Goal: Book appointment/travel/reservation

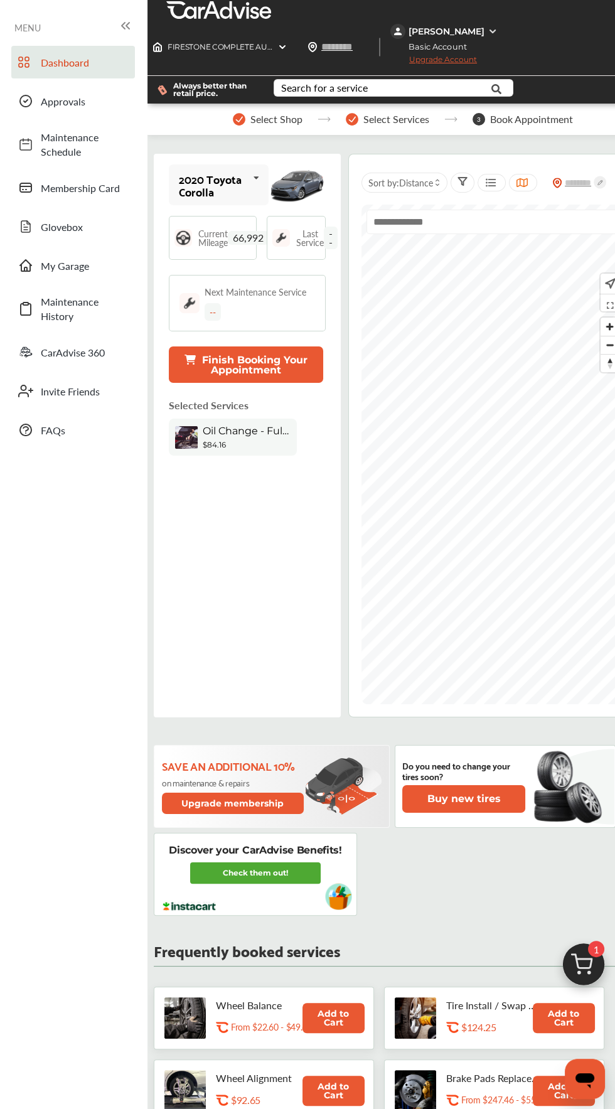
click at [259, 425] on span "Oil Change - Full-synthetic" at bounding box center [247, 431] width 88 height 12
click at [260, 425] on div "Oil Change - Full-synthetic" at bounding box center [247, 432] width 88 height 15
click at [293, 347] on button "Finish Booking Your Appointment" at bounding box center [246, 365] width 154 height 36
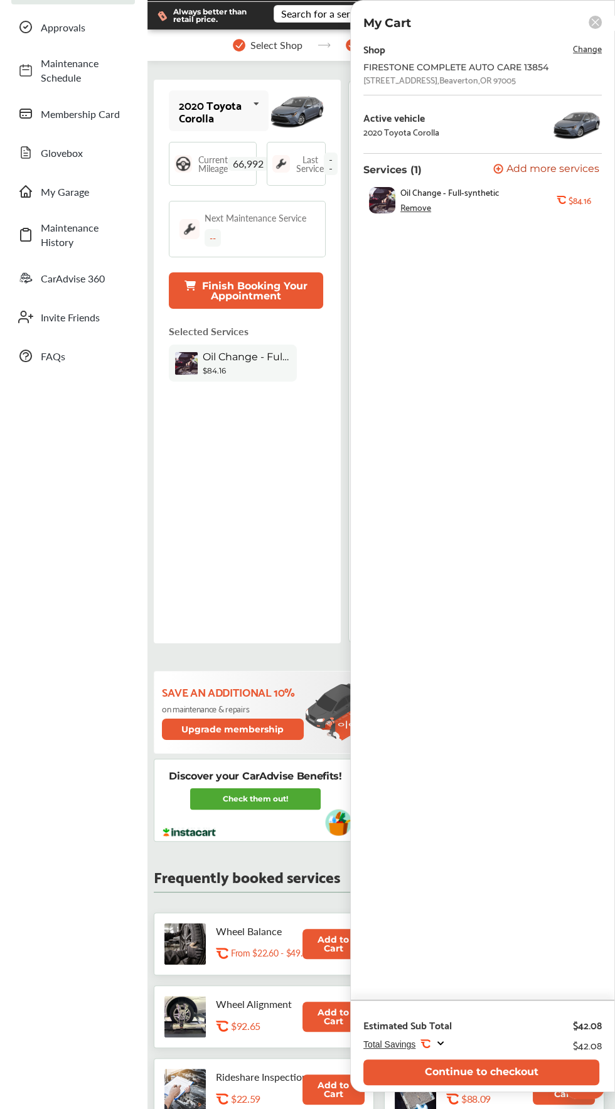
scroll to position [53, 0]
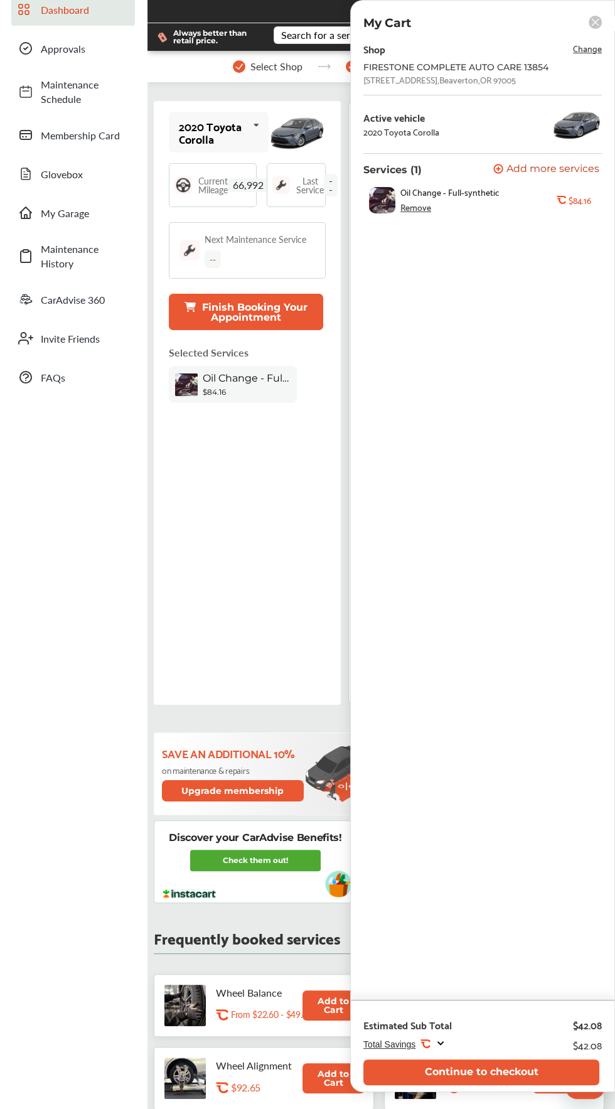
click at [400, 1054] on div "Total Savings .st0{fill:#FA4A1C;} $42.08" at bounding box center [483, 1045] width 239 height 17
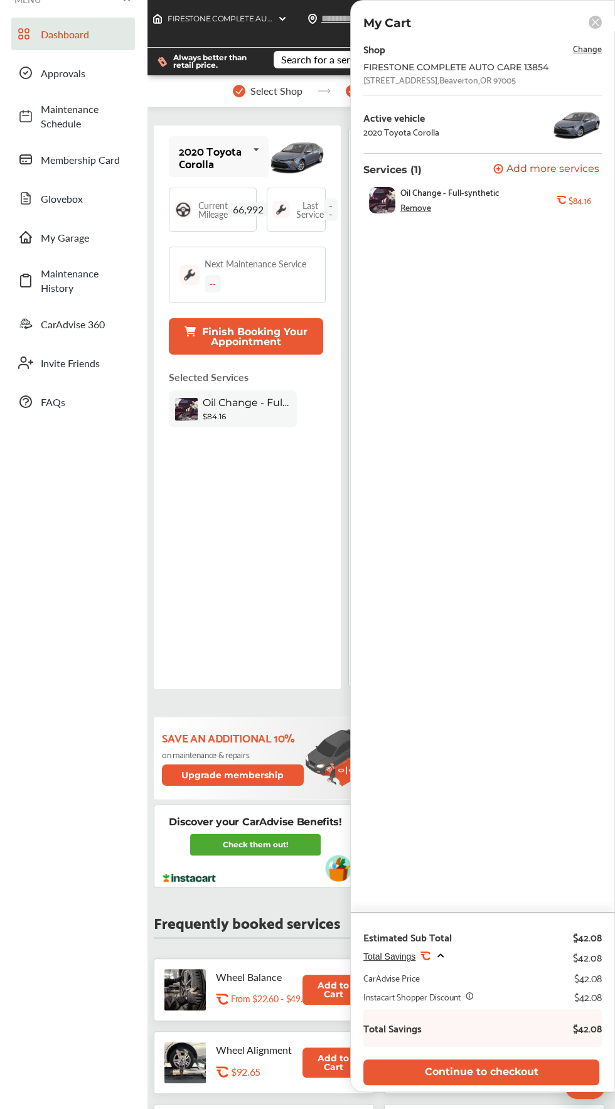
scroll to position [0, 0]
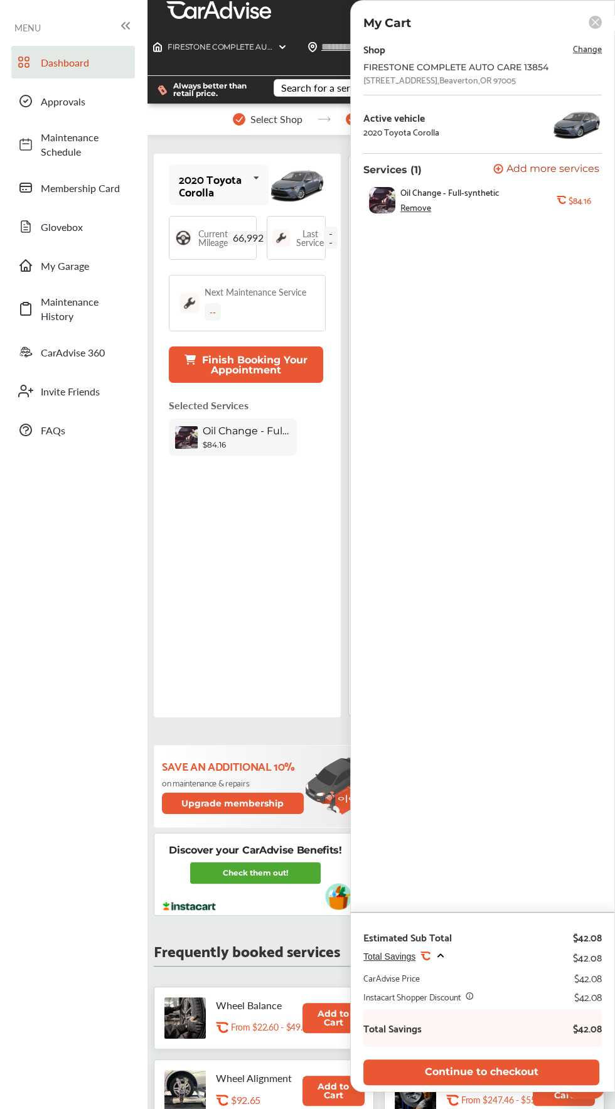
click at [596, 22] on rect at bounding box center [595, 22] width 13 height 13
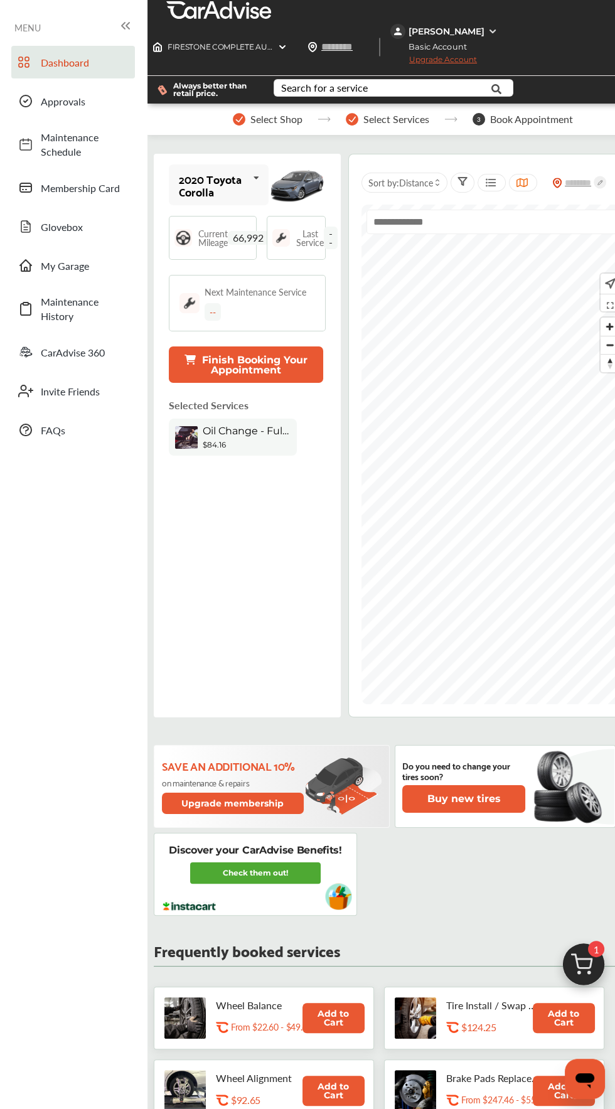
click at [257, 82] on div "Always better than retail price." at bounding box center [206, 90] width 116 height 28
click at [283, 114] on span "Select Shop" at bounding box center [277, 119] width 52 height 11
click at [272, 425] on span "Oil Change - Full-synthetic" at bounding box center [247, 431] width 88 height 12
click at [209, 398] on p "Selected Services" at bounding box center [209, 405] width 80 height 14
click at [220, 440] on b "$84.16" at bounding box center [214, 444] width 23 height 9
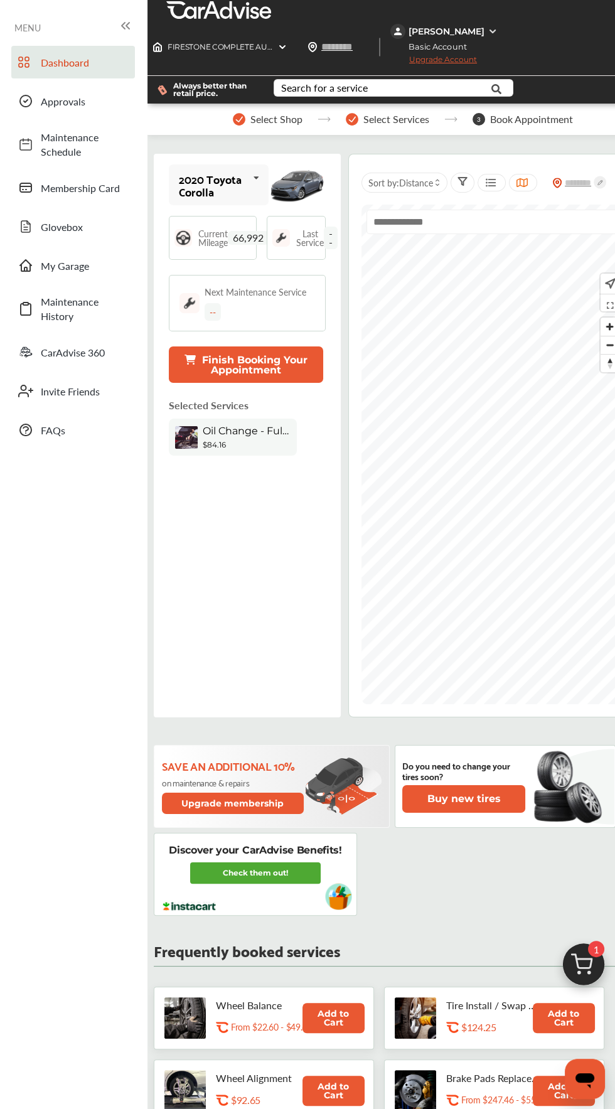
click at [232, 425] on span "Oil Change - Full-synthetic" at bounding box center [247, 431] width 88 height 12
click at [249, 440] on div "$84.16" at bounding box center [247, 444] width 88 height 9
click at [127, 25] on icon at bounding box center [125, 25] width 15 height 15
click at [453, 210] on input "text" at bounding box center [493, 222] width 253 height 24
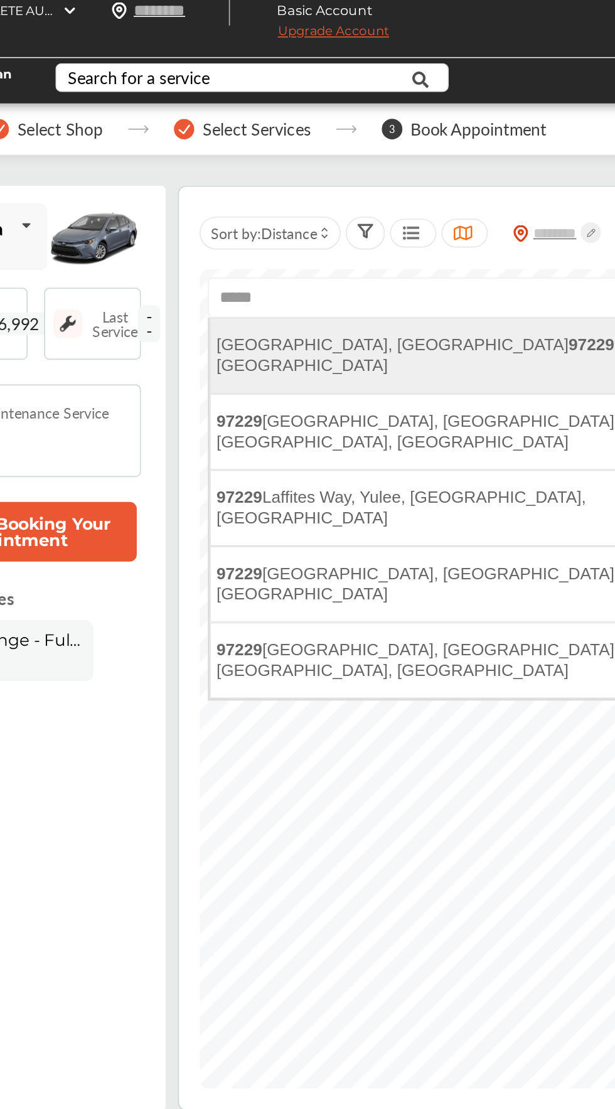
click at [490, 234] on li "Portland, OR 97229 , USA" at bounding box center [493, 257] width 251 height 46
type input "**********"
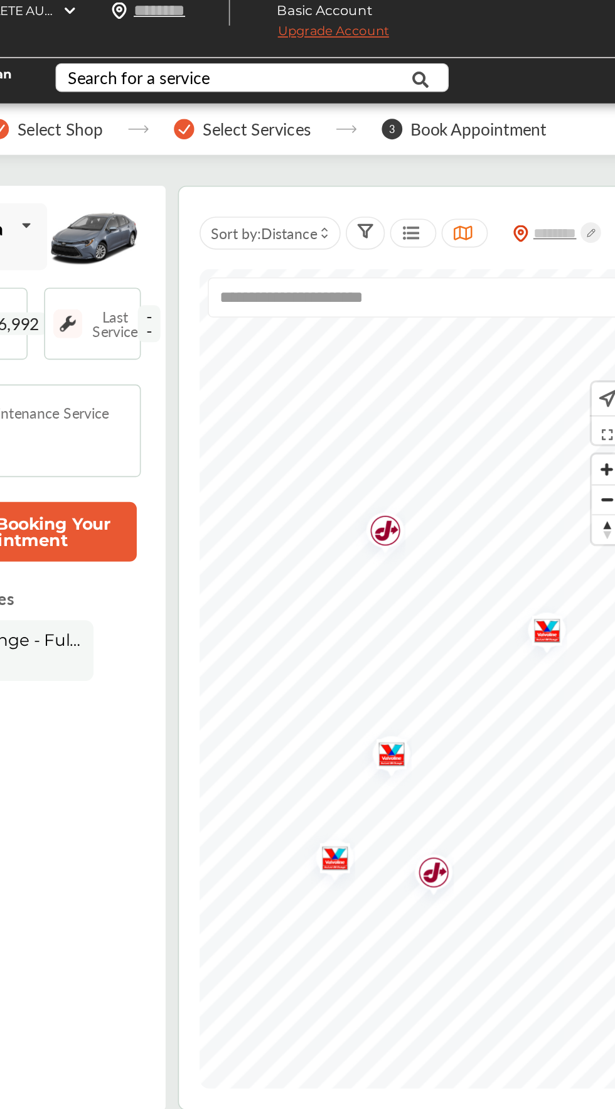
click at [574, 412] on img "Map marker" at bounding box center [569, 427] width 33 height 40
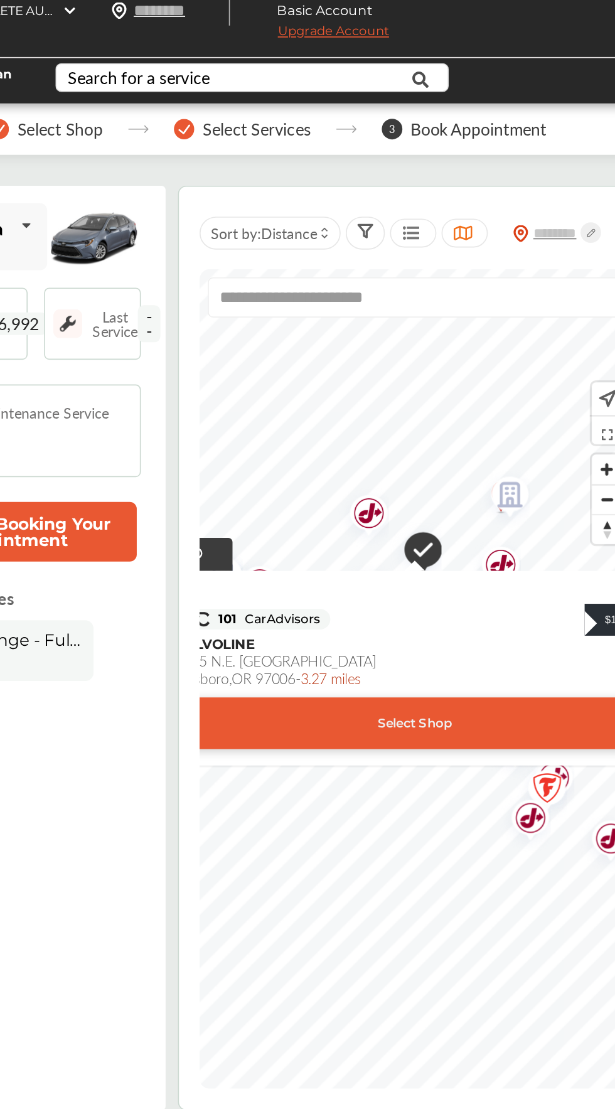
click at [559, 466] on div "Select Shop" at bounding box center [493, 481] width 362 height 31
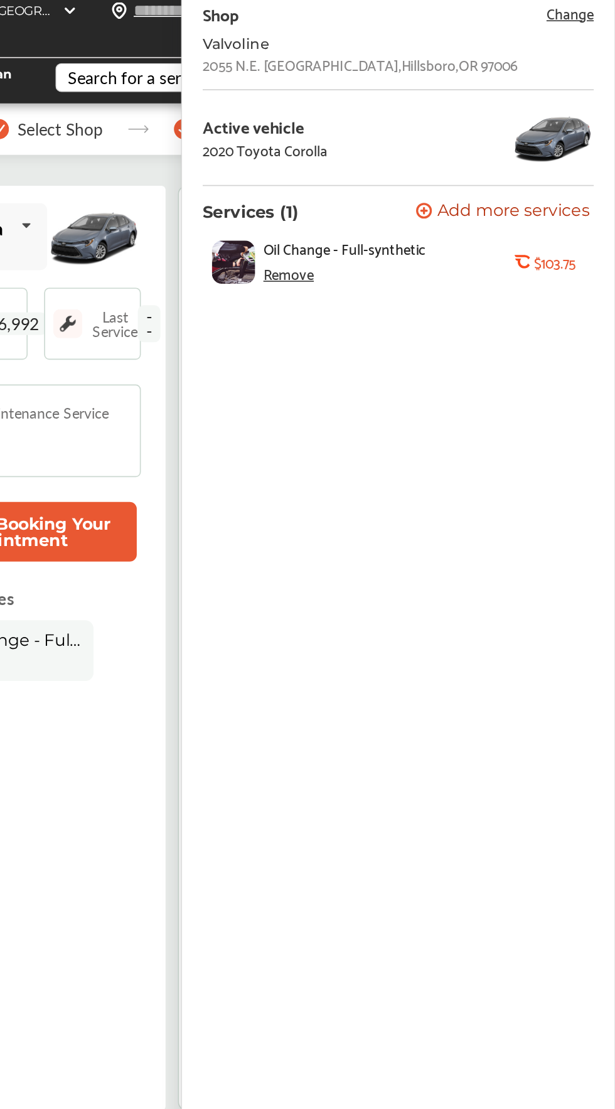
click at [588, 199] on b "$103.75" at bounding box center [579, 200] width 26 height 10
click at [394, 185] on div "Oil Change - Full-synthetic Remove .st0{fill:#FA4A1C;} $103.75" at bounding box center [480, 200] width 233 height 39
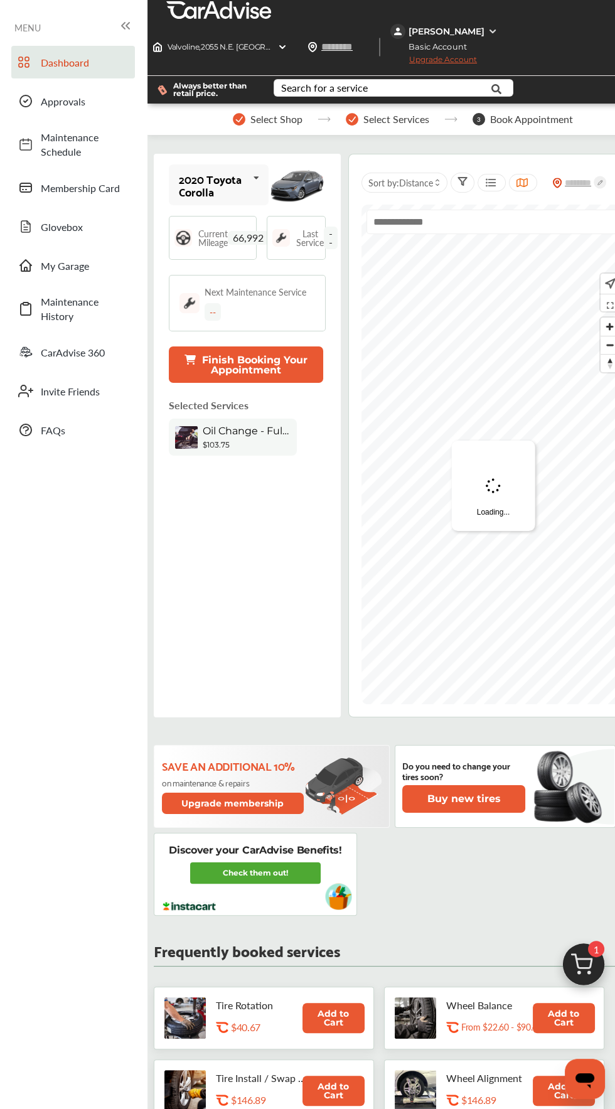
click at [539, 210] on input "text" at bounding box center [493, 222] width 253 height 24
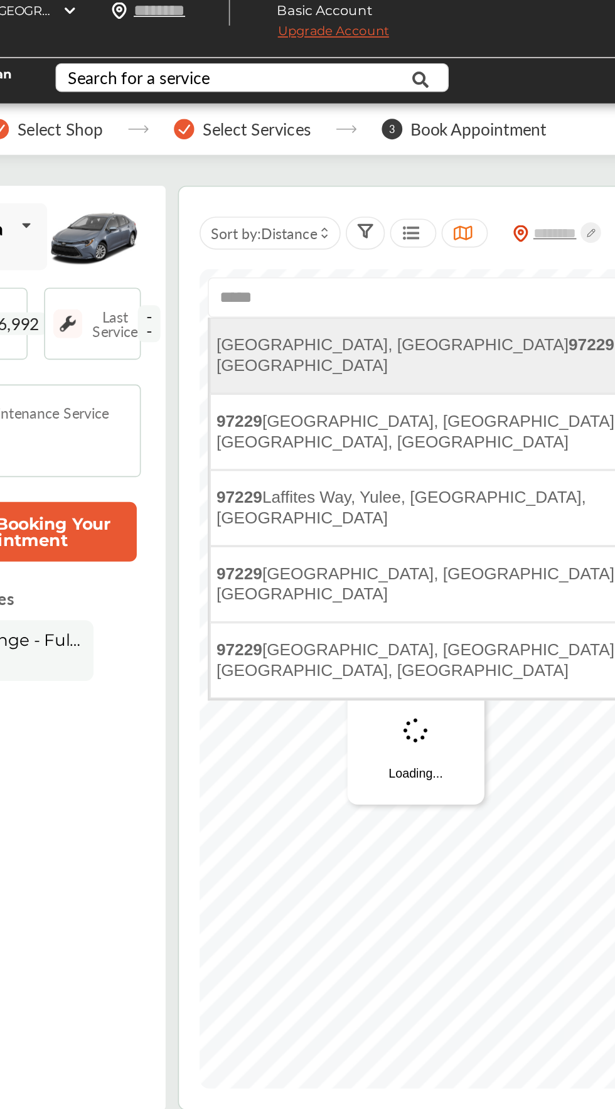
click at [503, 235] on li "Portland, OR 97229 , USA" at bounding box center [493, 257] width 251 height 46
type input "**********"
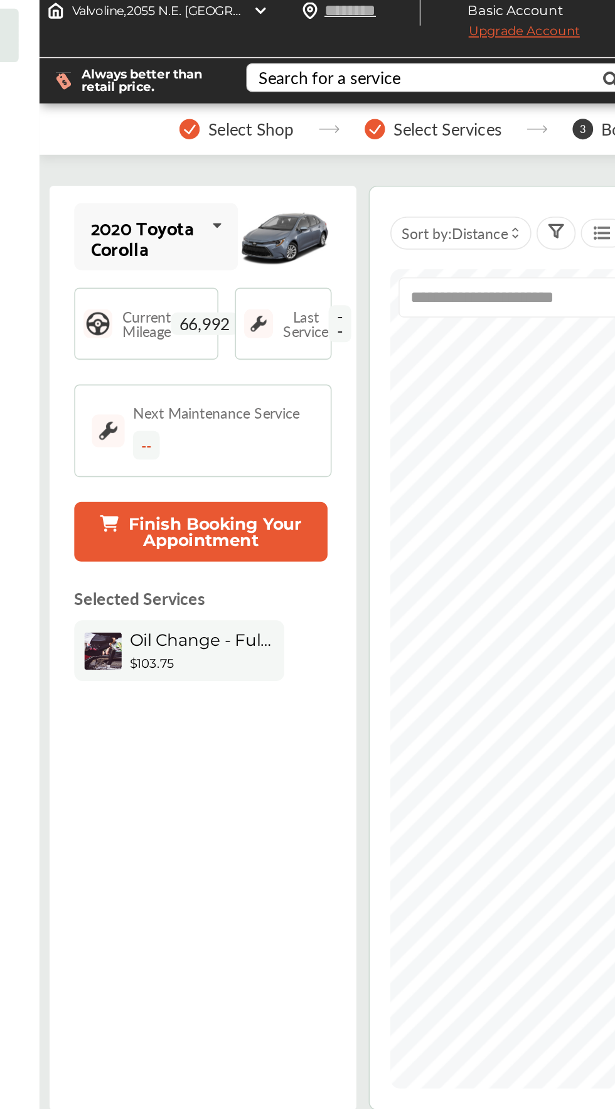
click at [279, 425] on span "Oil Change - Full-synthetic" at bounding box center [247, 431] width 88 height 12
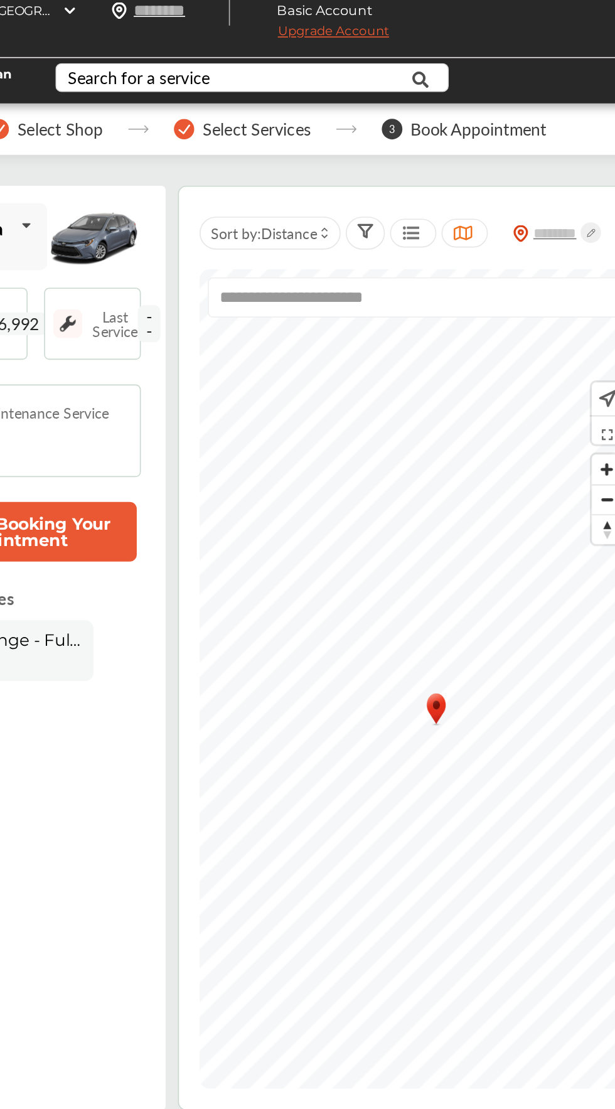
click at [508, 210] on input "**********" at bounding box center [493, 222] width 253 height 24
click at [383, 114] on span "Select Services" at bounding box center [397, 119] width 66 height 11
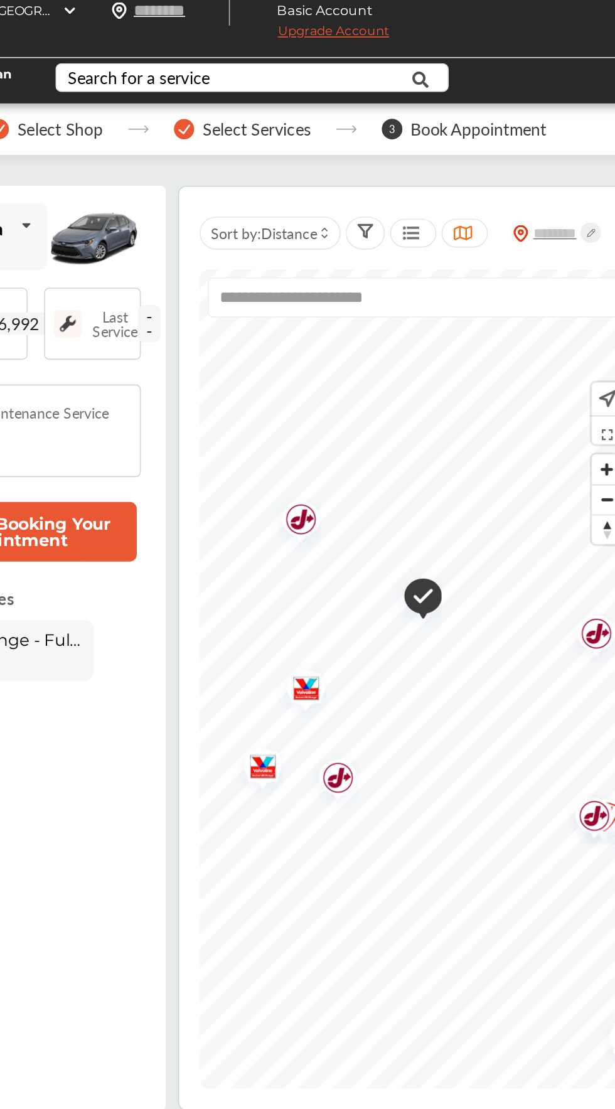
click at [425, 340] on img "Map marker" at bounding box center [418, 360] width 33 height 40
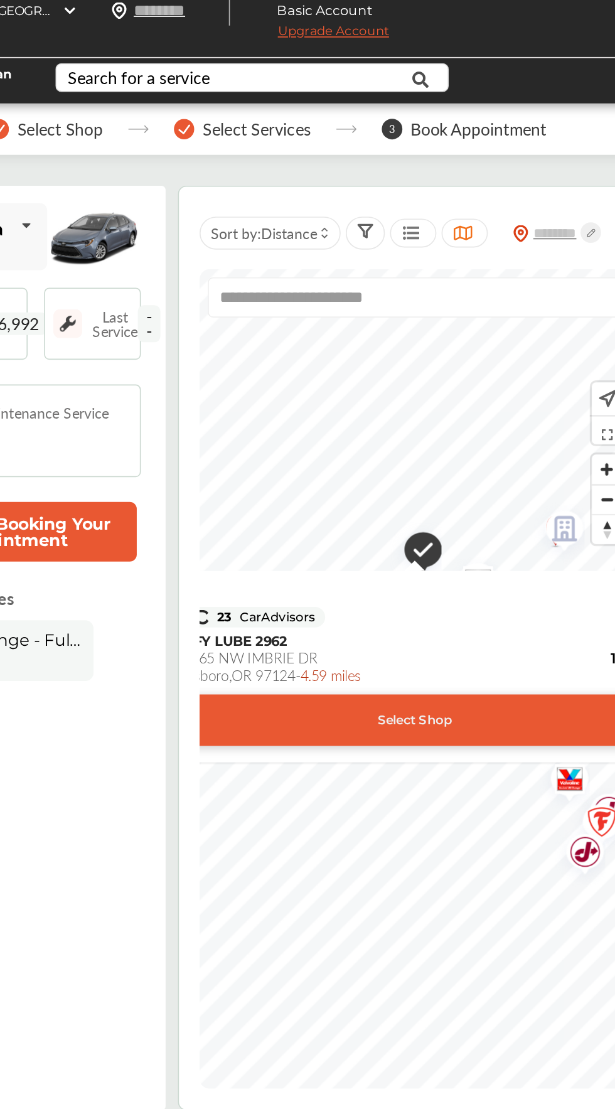
click at [544, 464] on div "Select Shop" at bounding box center [493, 479] width 362 height 31
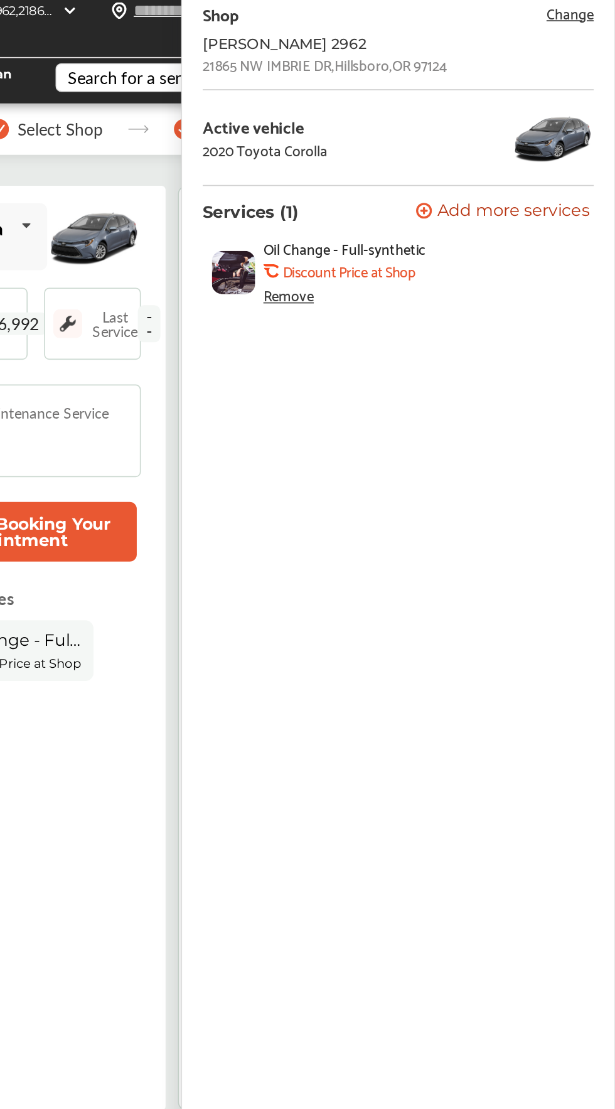
click at [423, 218] on div "Remove" at bounding box center [416, 220] width 31 height 10
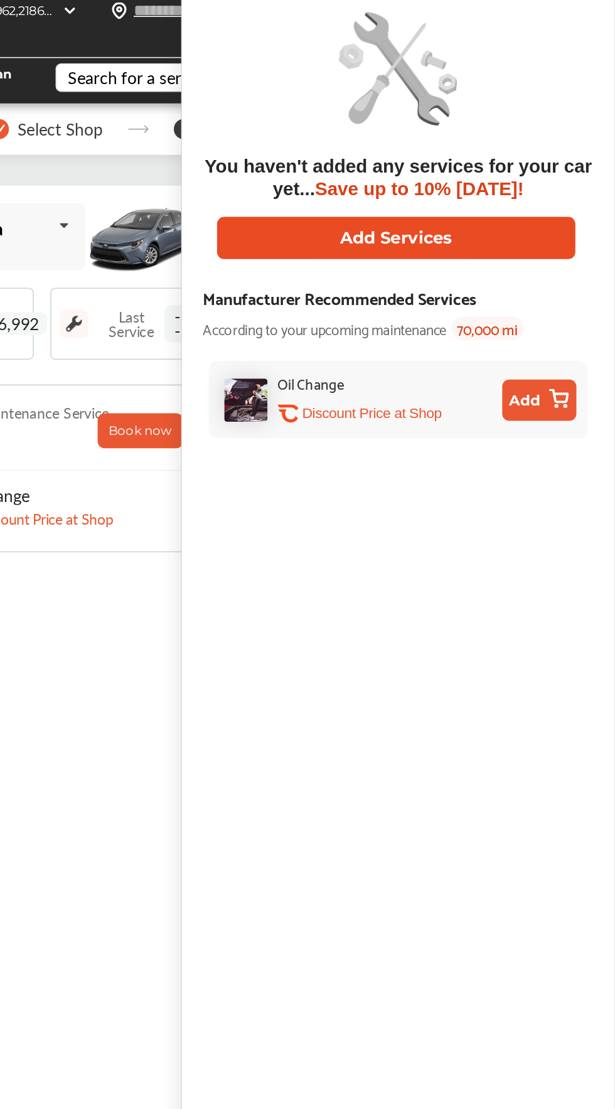
click at [544, 185] on button "Add Services" at bounding box center [481, 186] width 218 height 26
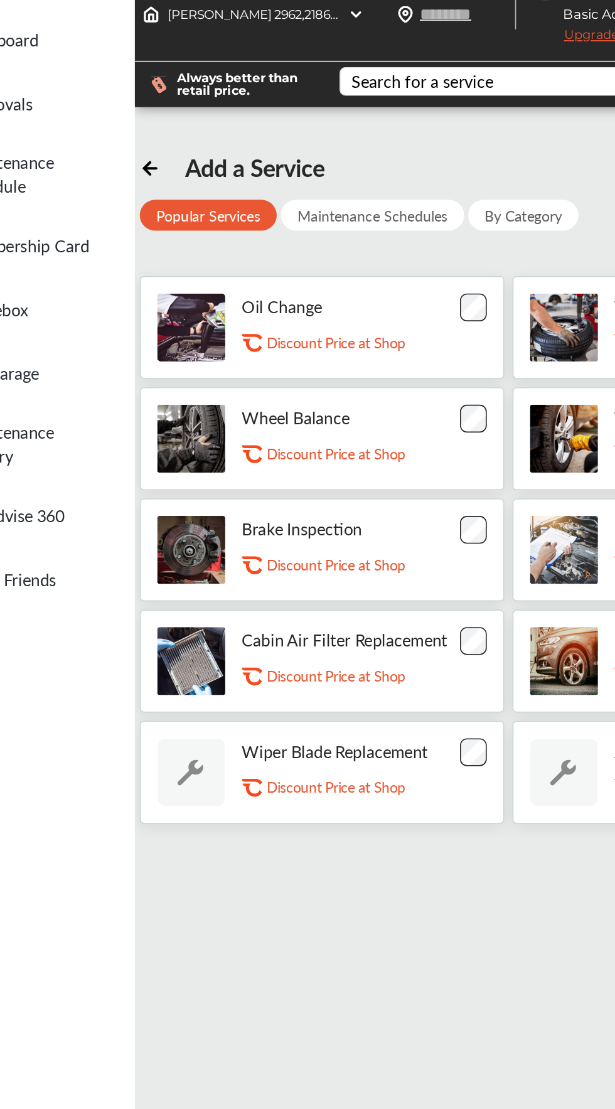
click at [156, 133] on icon at bounding box center [157, 139] width 13 height 13
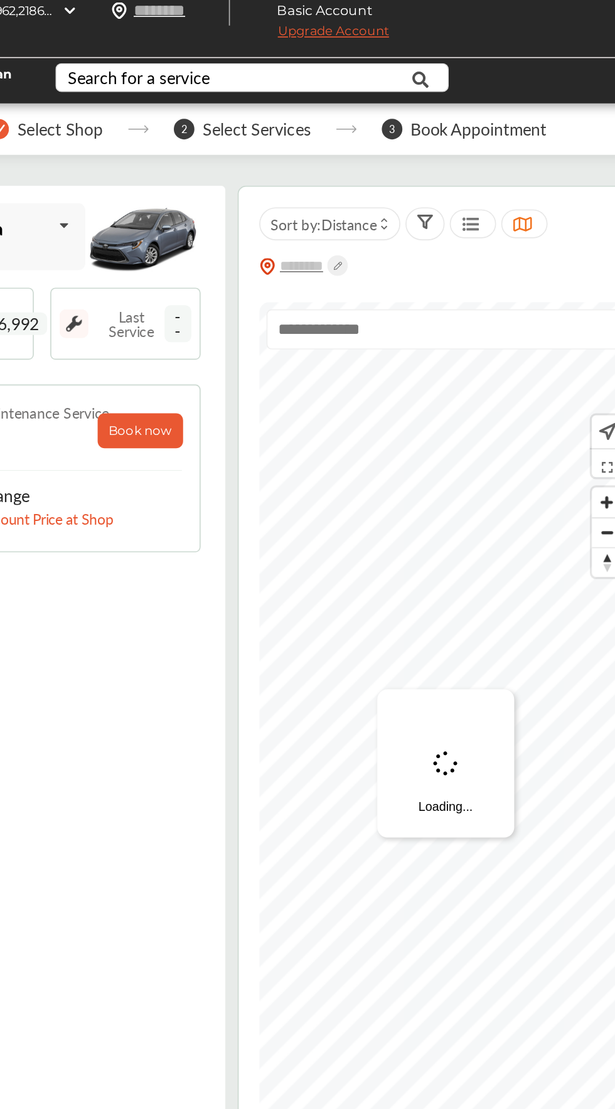
click at [518, 229] on input "text" at bounding box center [511, 241] width 218 height 24
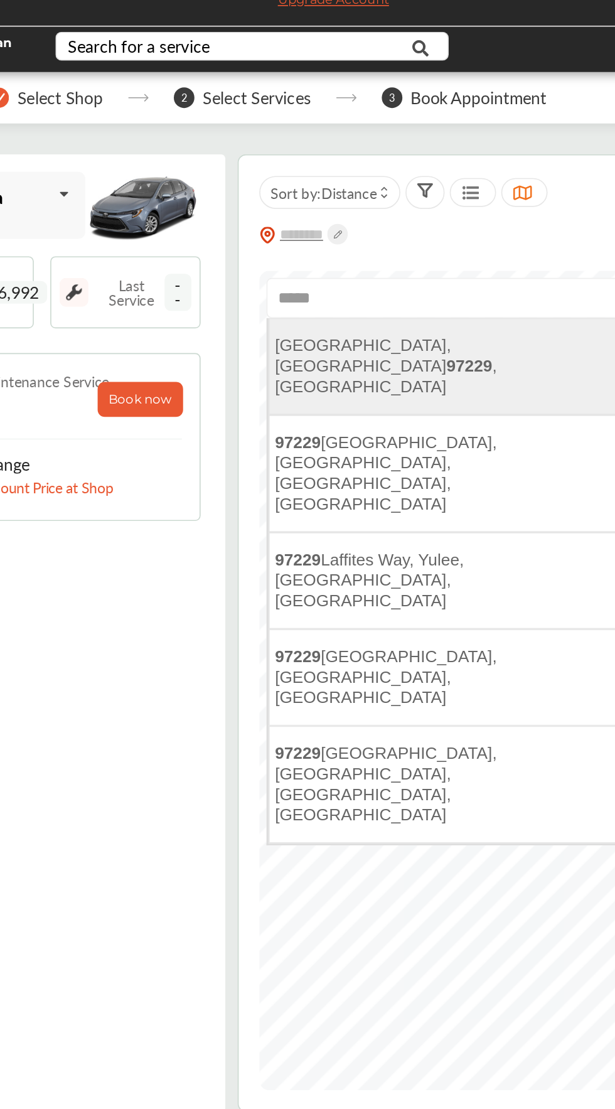
click at [524, 254] on li "Portland, OR 97229 , USA" at bounding box center [512, 283] width 216 height 59
type input "**********"
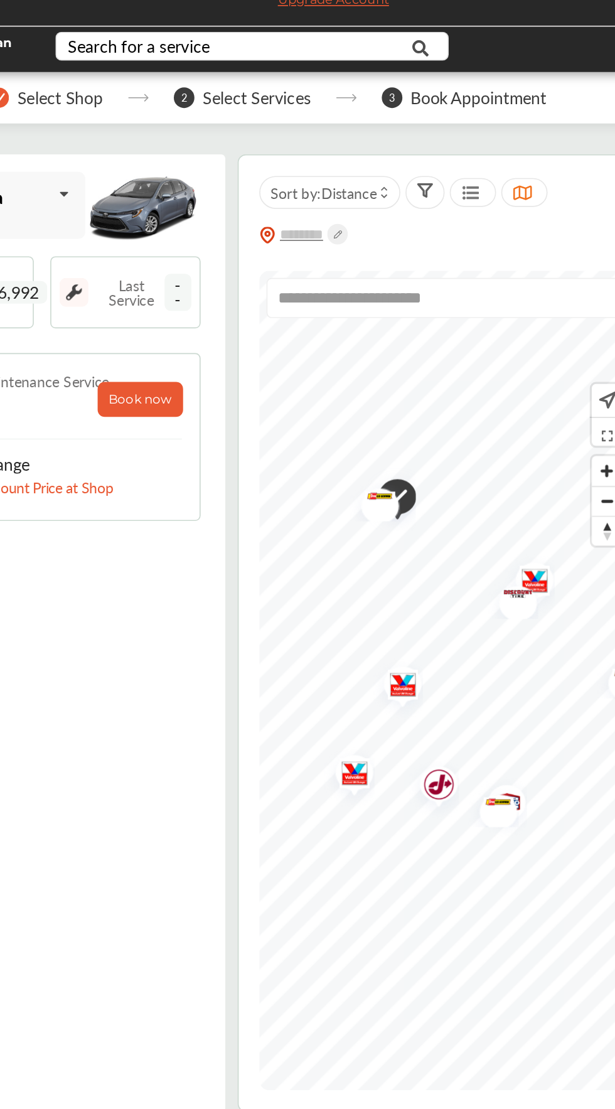
click at [574, 396] on img "Map marker" at bounding box center [561, 416] width 33 height 40
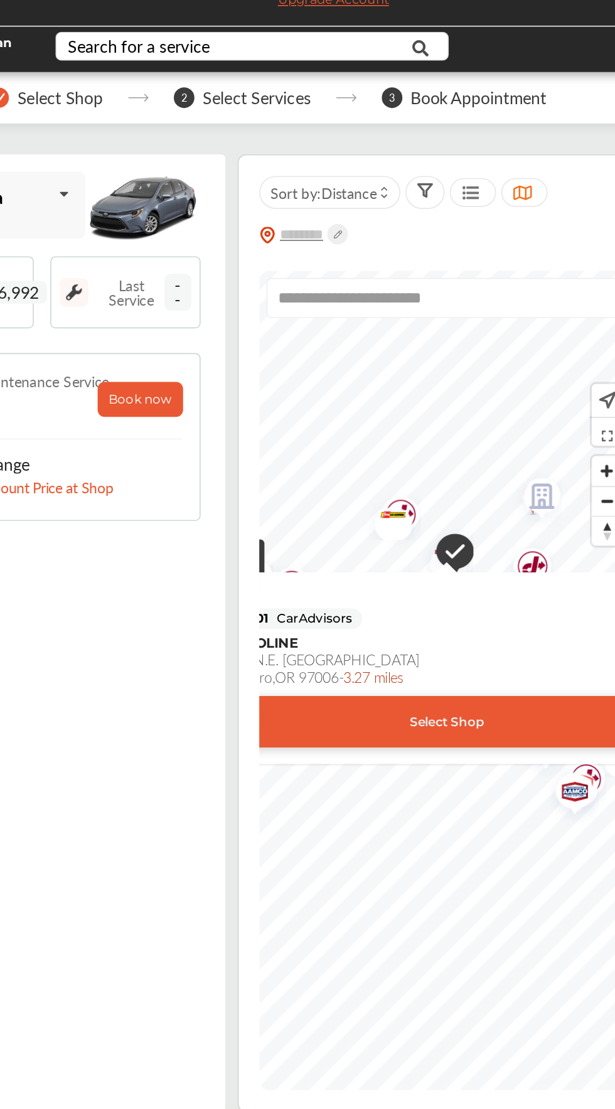
click at [559, 485] on div "Select Shop" at bounding box center [513, 499] width 362 height 31
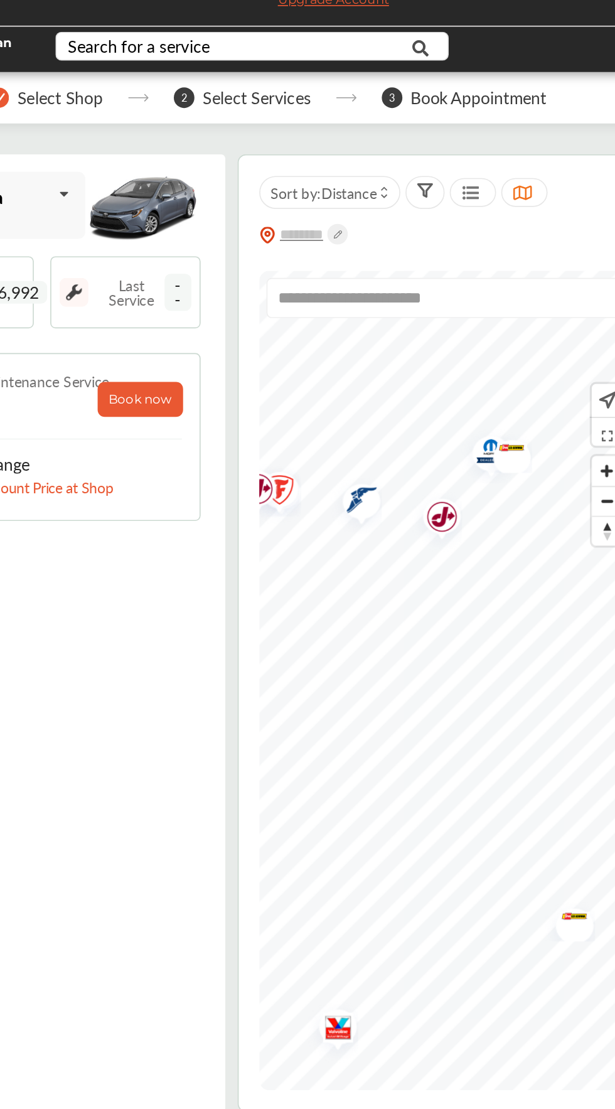
click at [458, 348] on img "Map marker" at bounding box center [455, 366] width 33 height 37
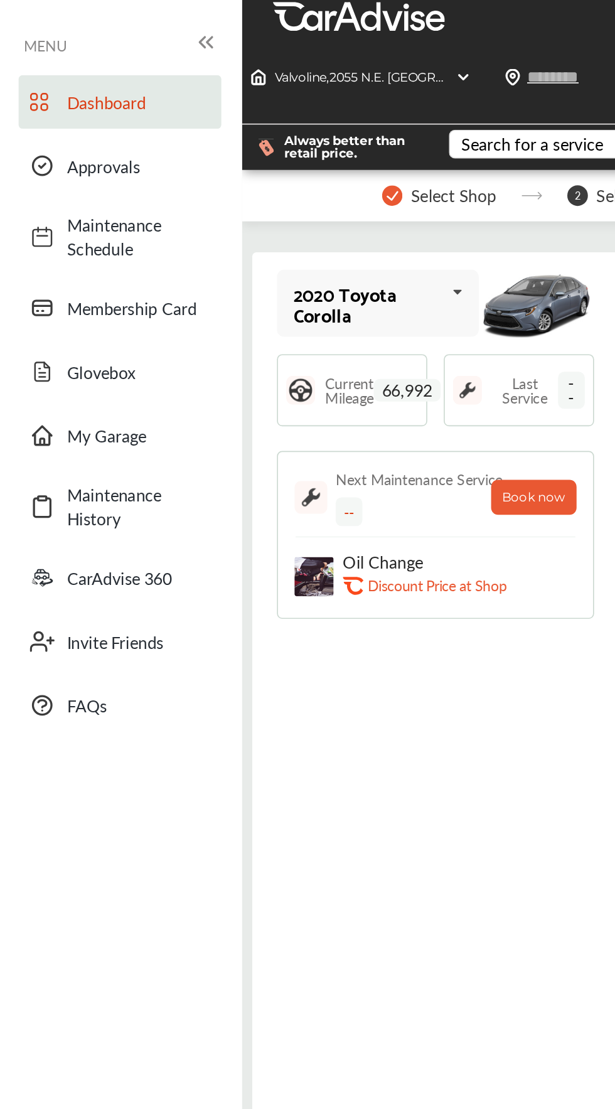
click at [77, 55] on link "Dashboard" at bounding box center [73, 62] width 124 height 33
click at [134, 15] on div "MENU" at bounding box center [73, 27] width 135 height 24
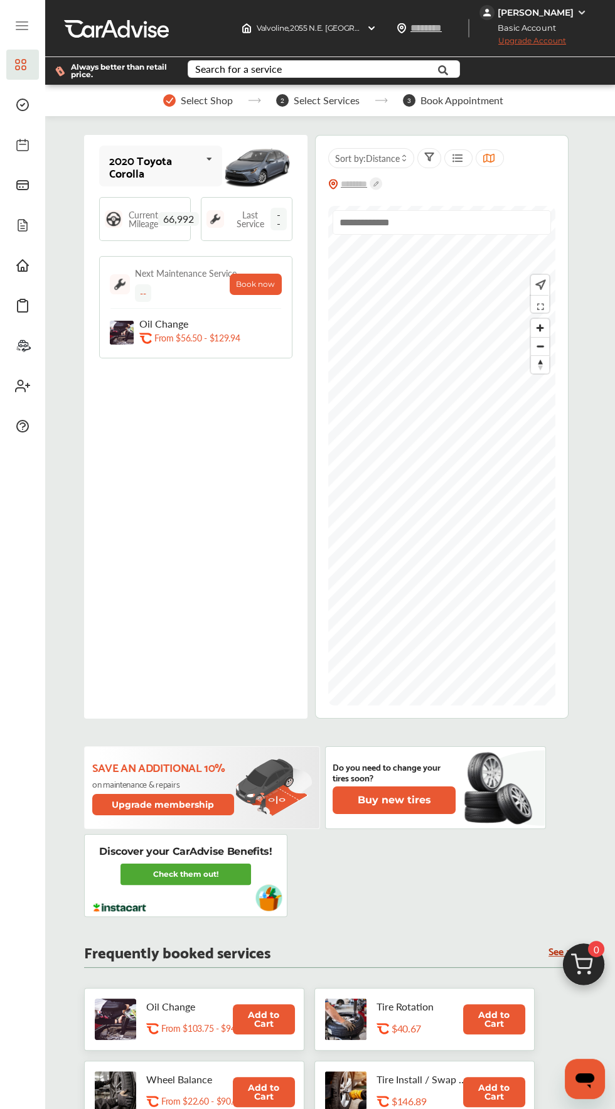
click at [206, 323] on p "Oil Change" at bounding box center [203, 324] width 129 height 12
click at [431, 224] on input "text" at bounding box center [442, 222] width 218 height 24
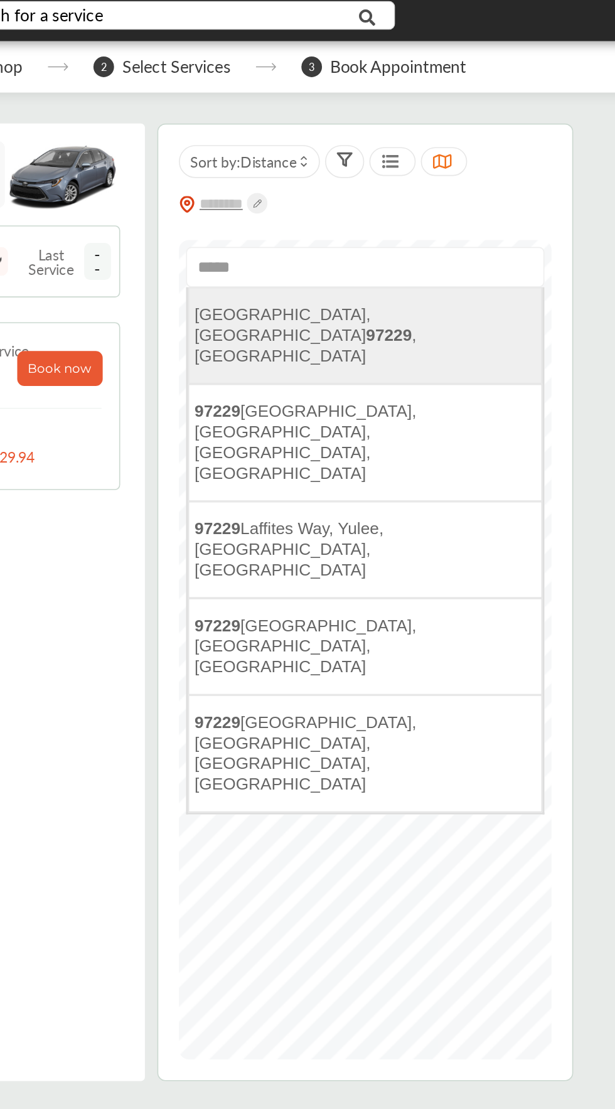
click at [445, 252] on span "[GEOGRAPHIC_DATA], [GEOGRAPHIC_DATA] 97229 , [GEOGRAPHIC_DATA]" at bounding box center [406, 264] width 136 height 36
type input "**********"
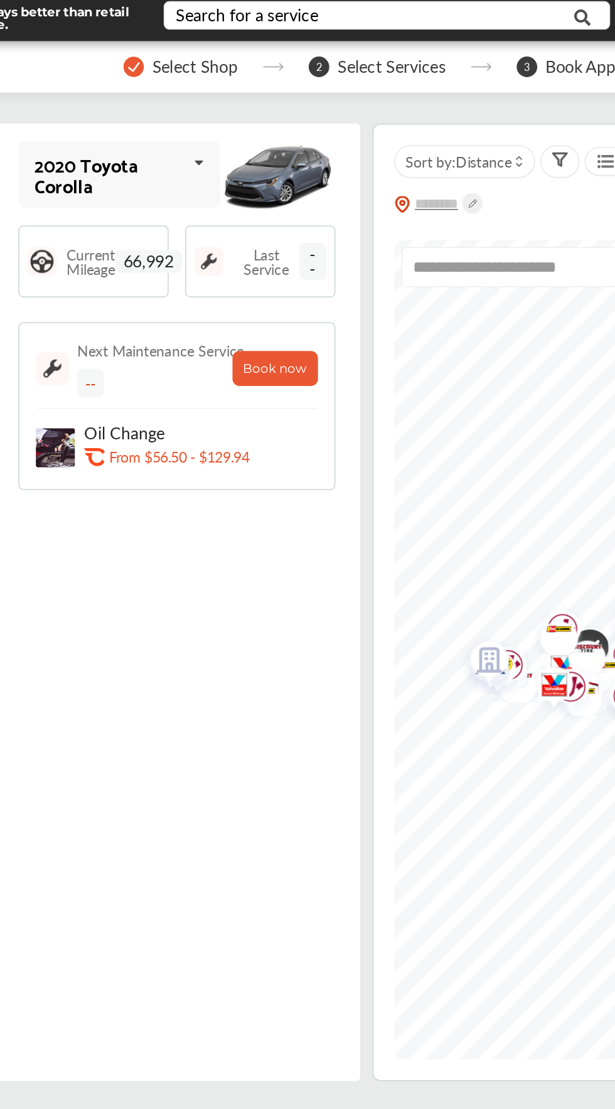
click at [214, 333] on p "From $56.50 - $129.94" at bounding box center [196, 338] width 85 height 12
click at [157, 324] on p "Oil Change" at bounding box center [203, 324] width 129 height 12
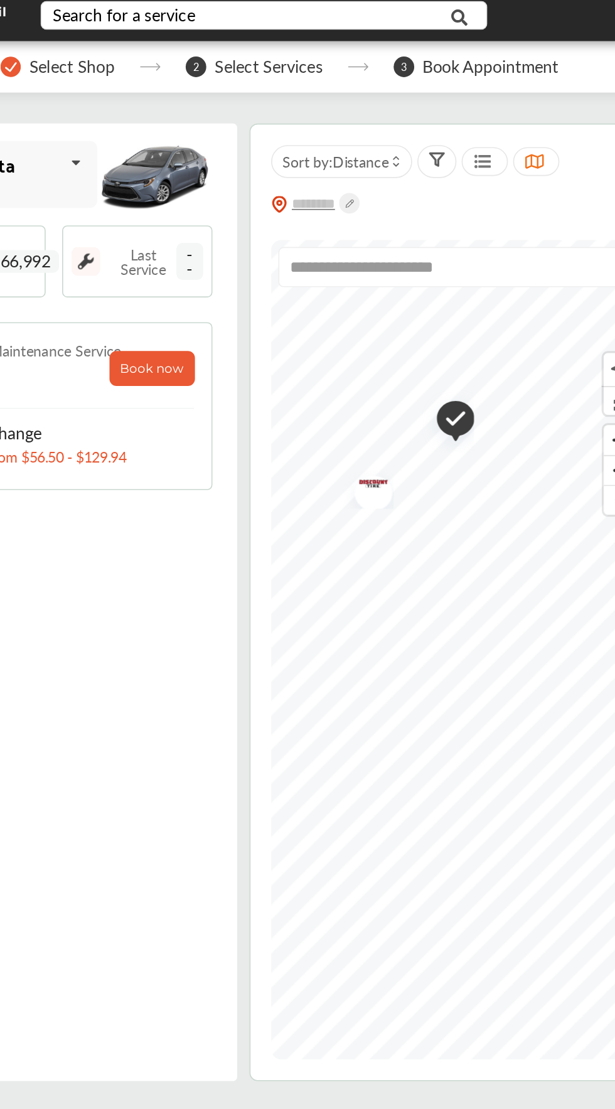
click at [440, 312] on img "Map marker" at bounding box center [436, 317] width 32 height 38
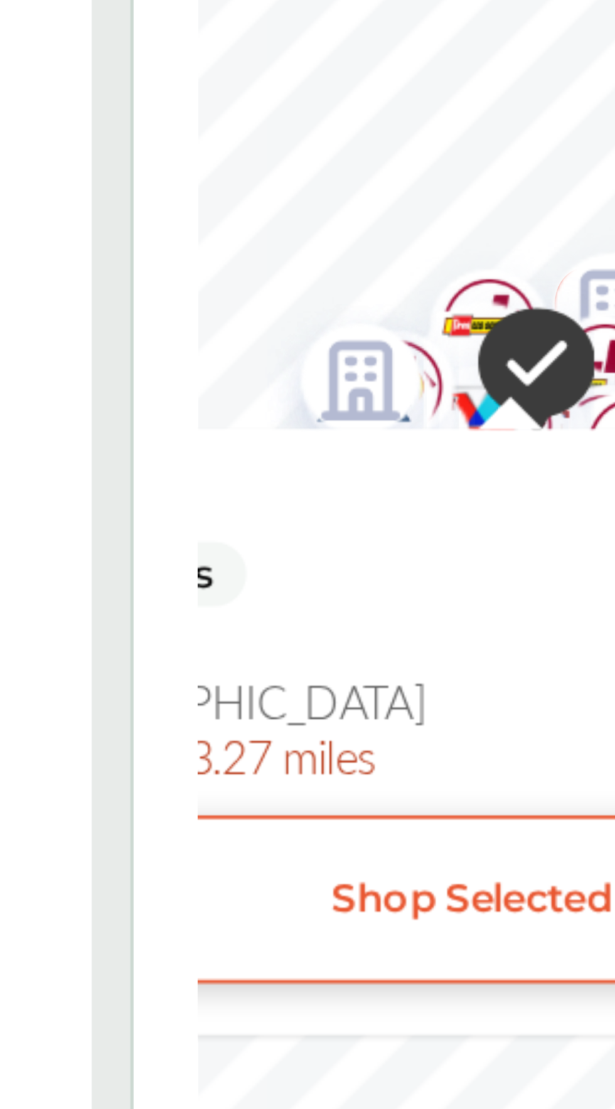
click at [385, 489] on div at bounding box center [454, 489] width 232 height 19
click at [396, 443] on img "Map marker" at bounding box center [390, 450] width 32 height 38
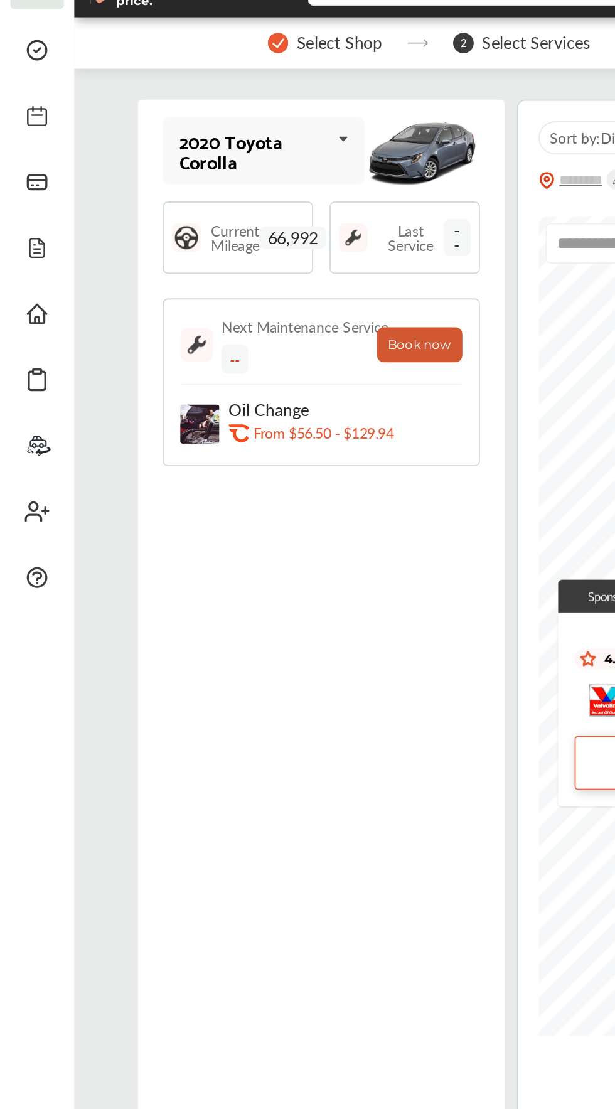
click at [267, 283] on button "Book now" at bounding box center [256, 284] width 52 height 21
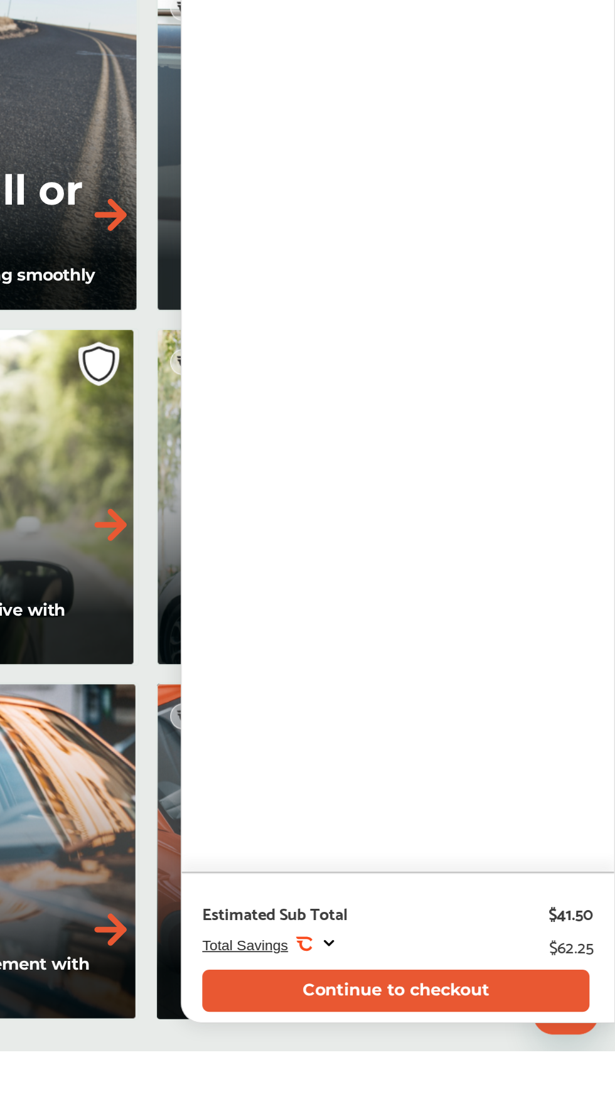
scroll to position [1088, 0]
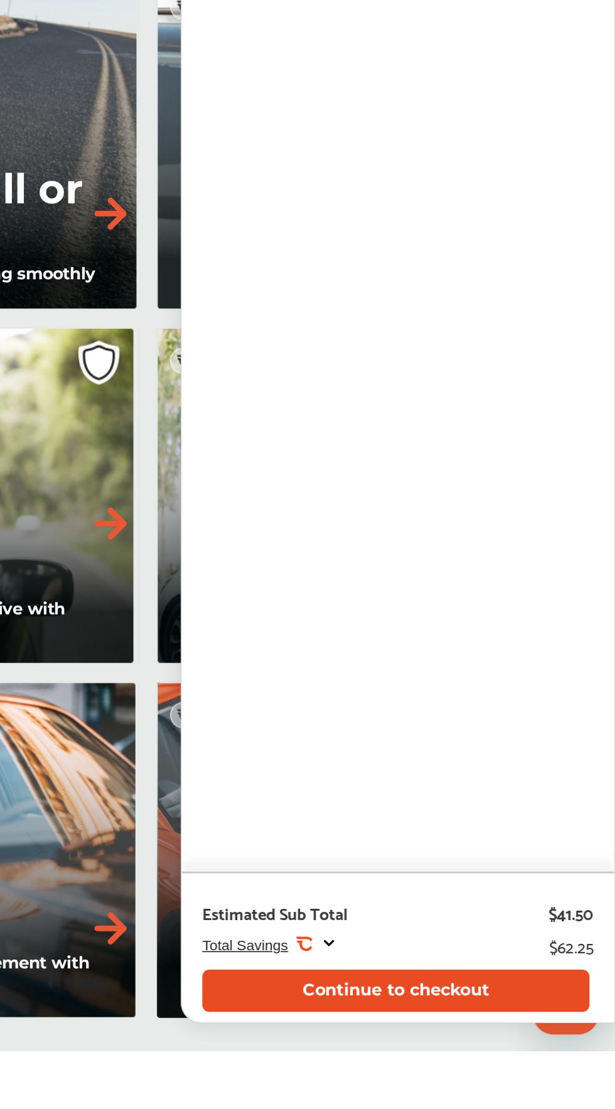
click at [545, 1086] on button "Continue to checkout" at bounding box center [482, 1073] width 236 height 26
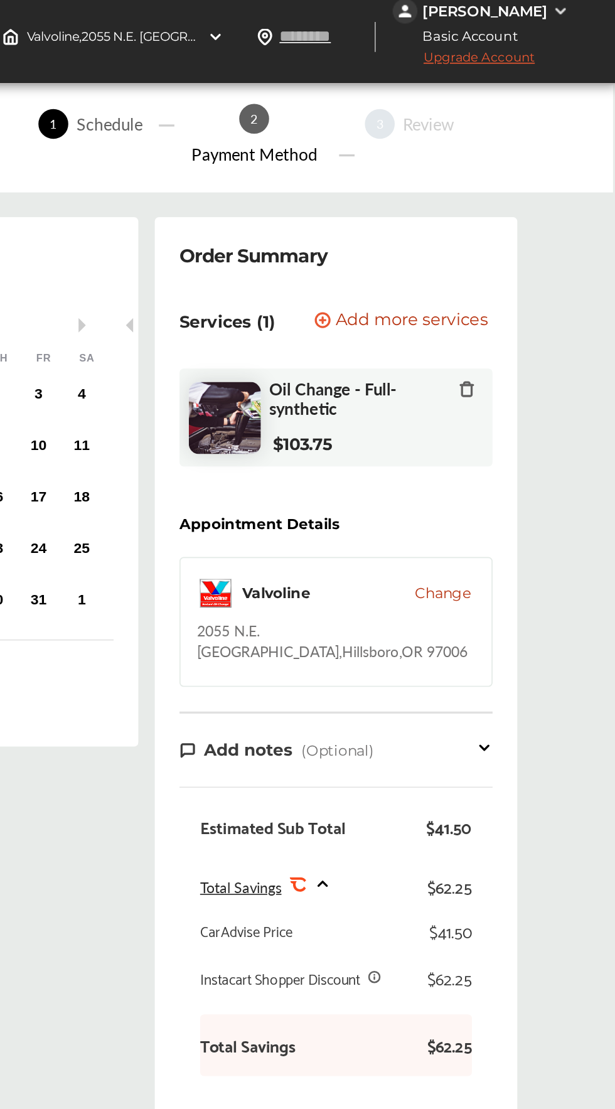
click at [436, 545] on icon at bounding box center [437, 544] width 10 height 11
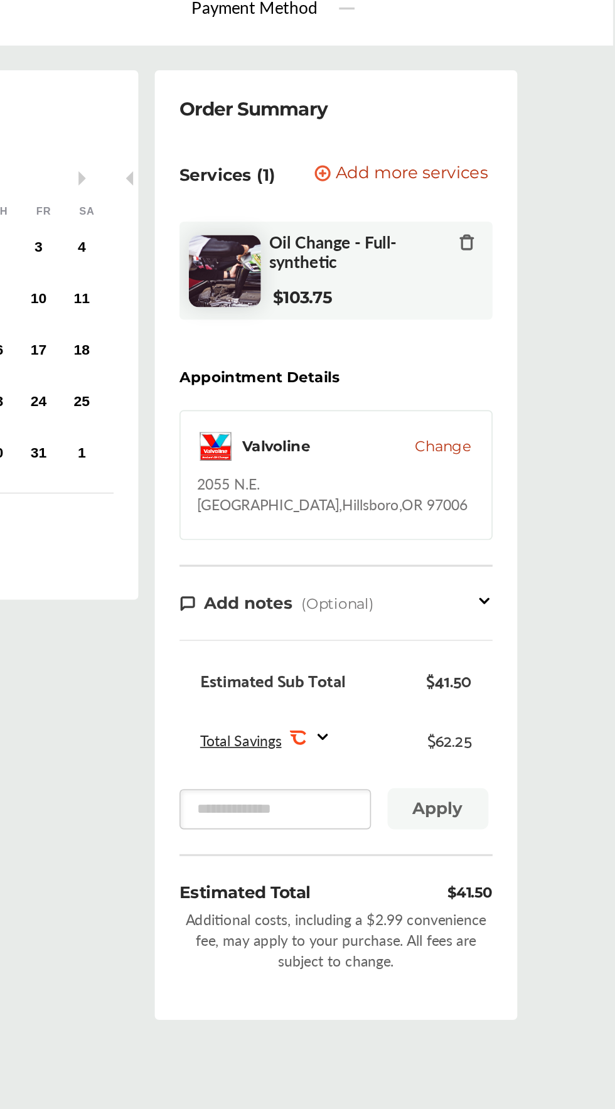
click at [432, 542] on icon at bounding box center [437, 544] width 10 height 11
